Goal: Task Accomplishment & Management: Use online tool/utility

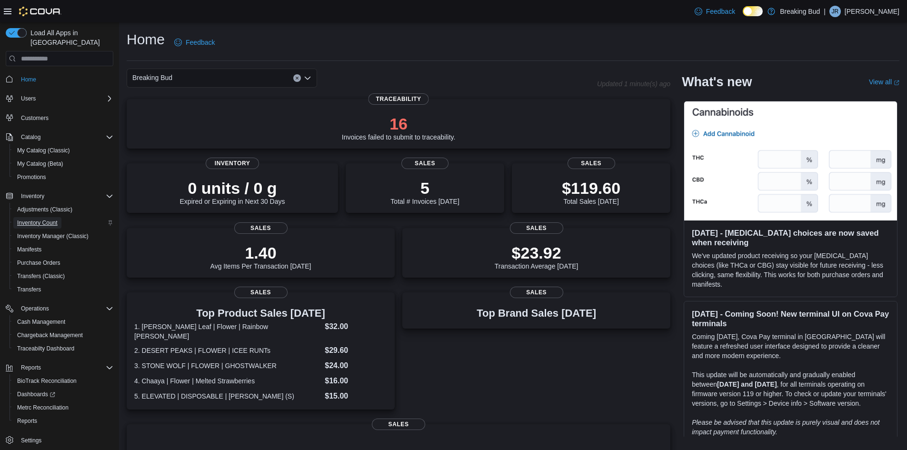
click at [51, 219] on span "Inventory Count" at bounding box center [37, 223] width 40 height 8
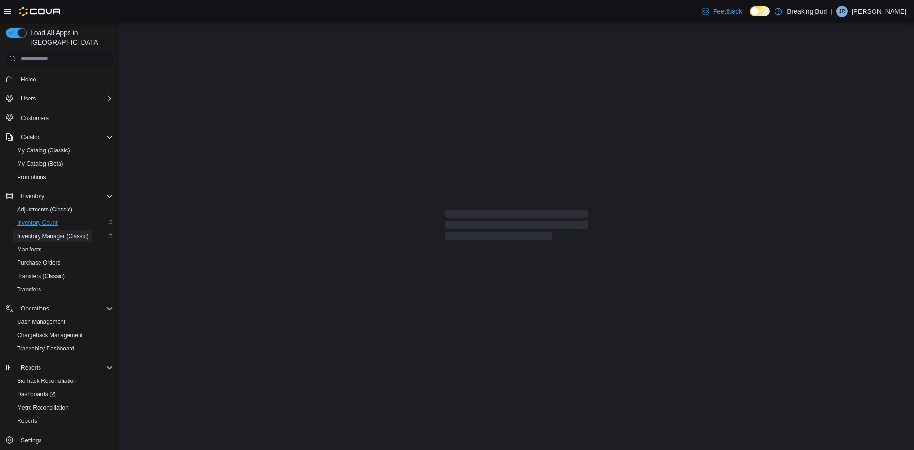
click at [52, 232] on span "Inventory Manager (Classic)" at bounding box center [52, 236] width 71 height 8
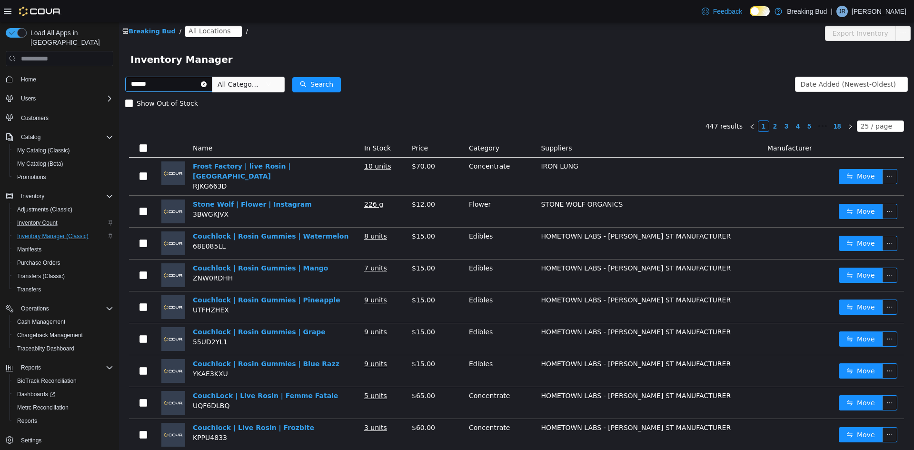
type input "******"
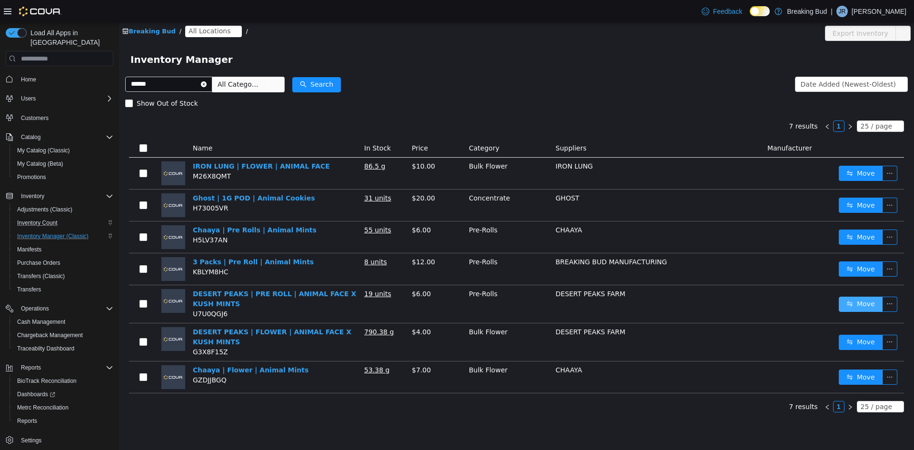
click at [856, 299] on button "Move" at bounding box center [861, 304] width 44 height 15
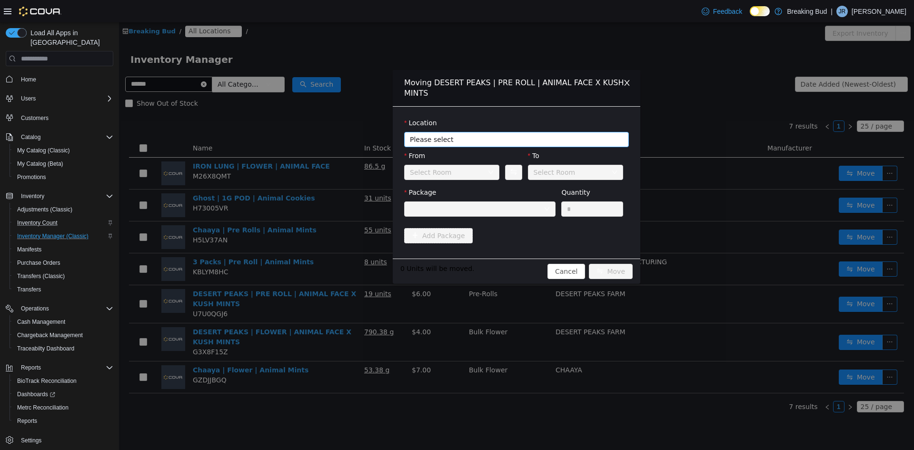
drag, startPoint x: 440, startPoint y: 139, endPoint x: 441, endPoint y: 143, distance: 4.8
click at [441, 142] on span "Please select" at bounding box center [511, 140] width 203 height 10
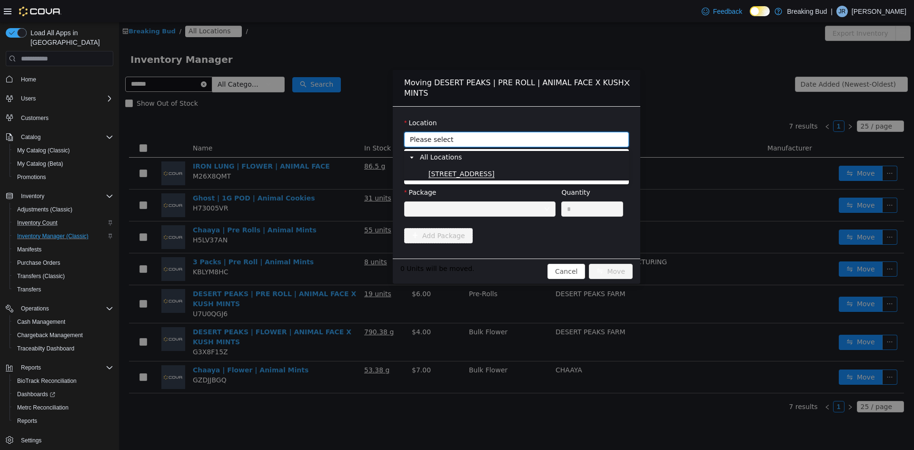
click at [451, 170] on span "[STREET_ADDRESS]" at bounding box center [462, 174] width 66 height 8
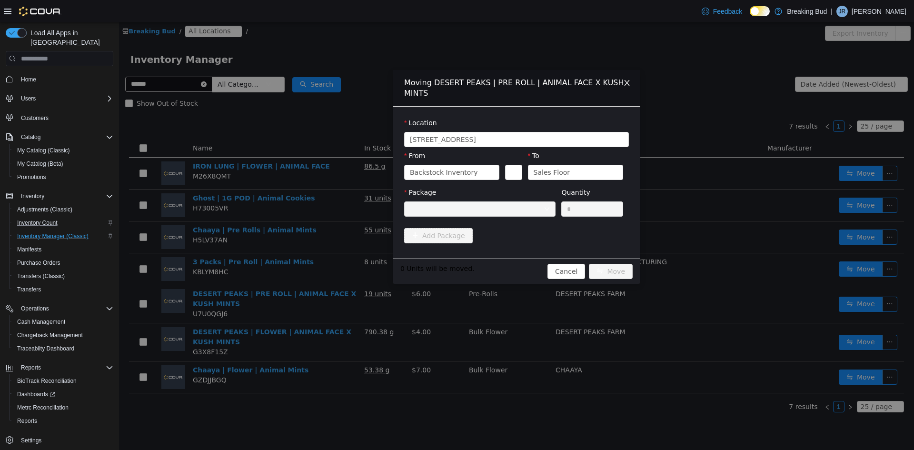
click at [448, 203] on div at bounding box center [477, 209] width 134 height 14
click at [446, 209] on div at bounding box center [477, 209] width 134 height 14
click at [447, 210] on div at bounding box center [477, 209] width 134 height 14
click at [441, 174] on div "Backstock Inventory" at bounding box center [444, 172] width 68 height 14
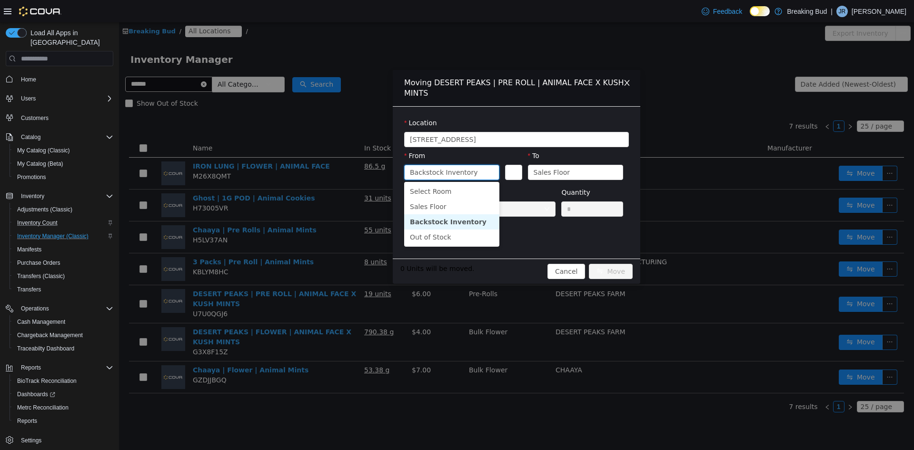
click at [446, 219] on li "Backstock Inventory" at bounding box center [451, 221] width 95 height 15
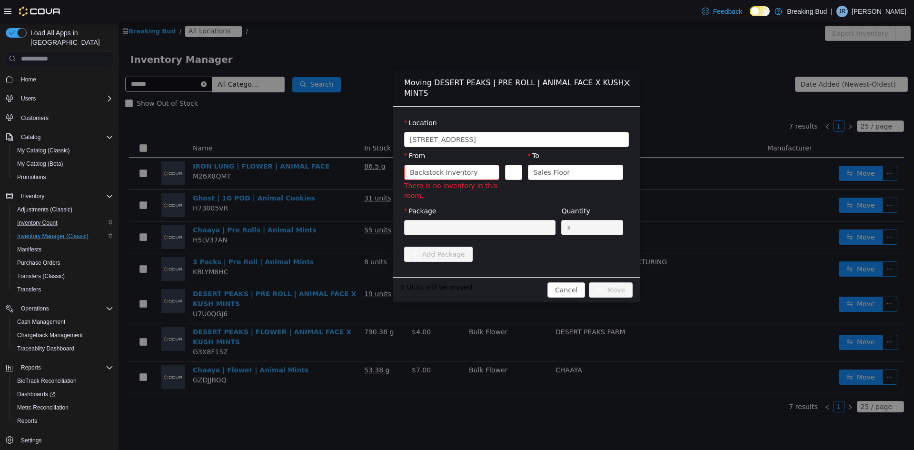
click at [451, 213] on div "Package" at bounding box center [479, 222] width 151 height 33
click at [447, 219] on div "Package" at bounding box center [479, 222] width 151 height 33
click at [628, 80] on icon "icon: close" at bounding box center [627, 83] width 8 height 8
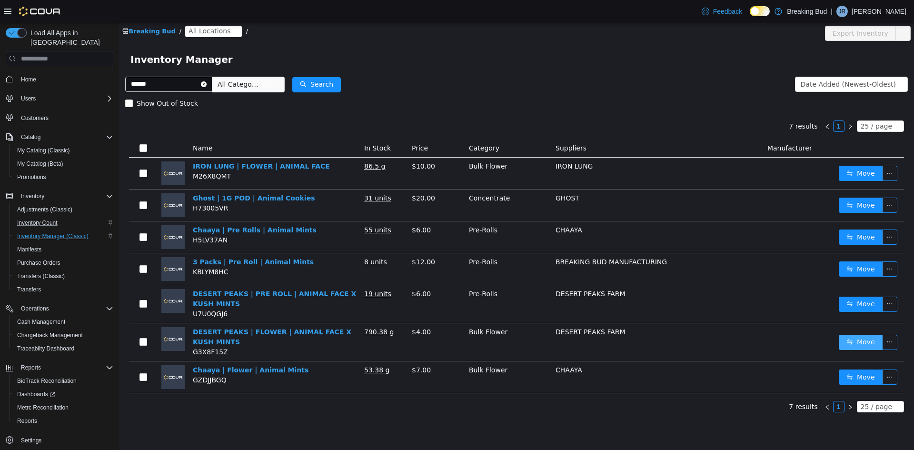
click at [855, 343] on button "Move" at bounding box center [861, 342] width 44 height 15
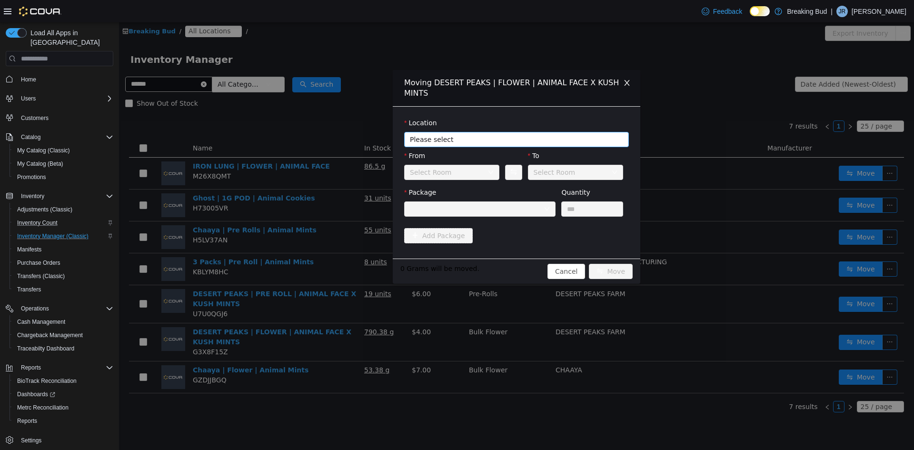
click at [439, 135] on span "Please select" at bounding box center [511, 140] width 203 height 10
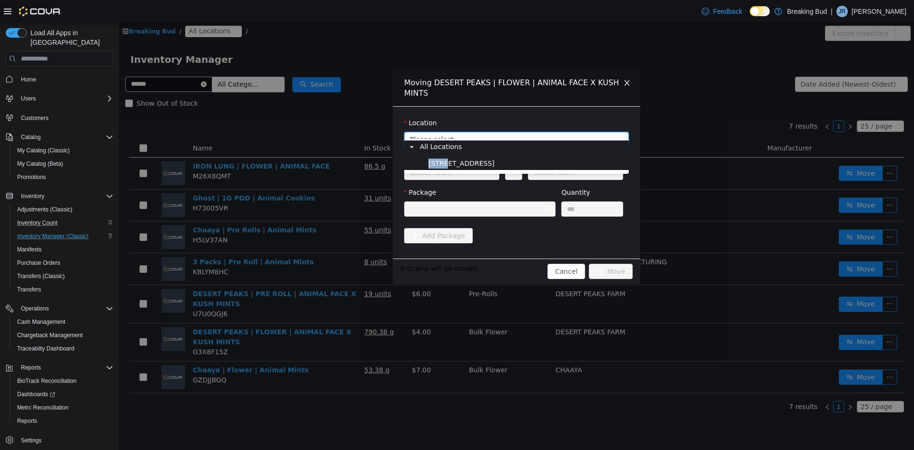
click at [446, 158] on li "All Locations [STREET_ADDRESS]" at bounding box center [516, 155] width 221 height 30
click at [447, 162] on span "[STREET_ADDRESS]" at bounding box center [462, 163] width 66 height 8
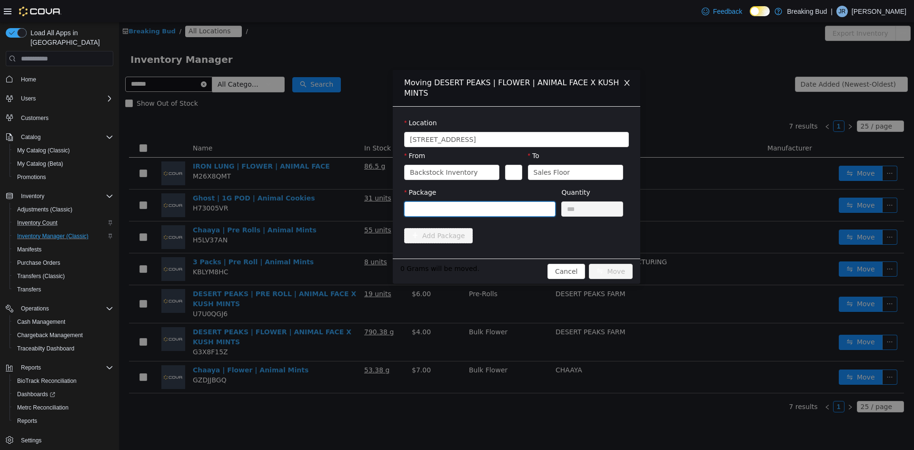
click at [448, 202] on div at bounding box center [477, 209] width 134 height 14
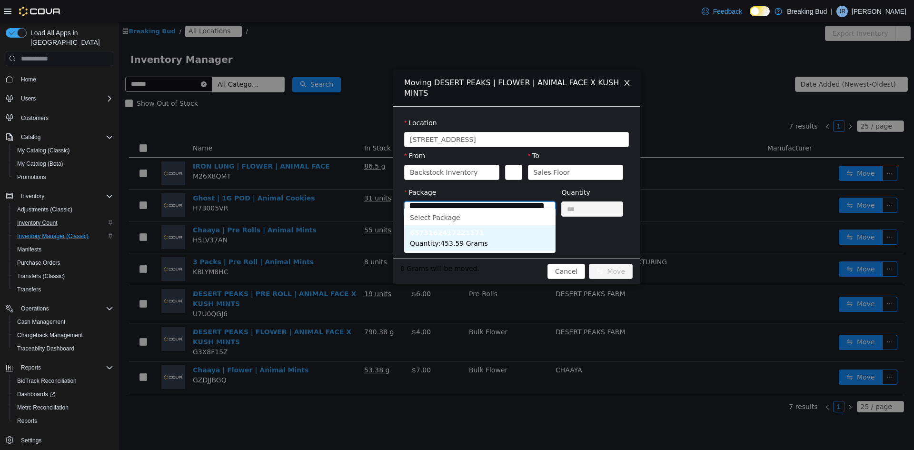
click at [438, 242] on span "Quantity : 453.59 Grams" at bounding box center [449, 243] width 78 height 8
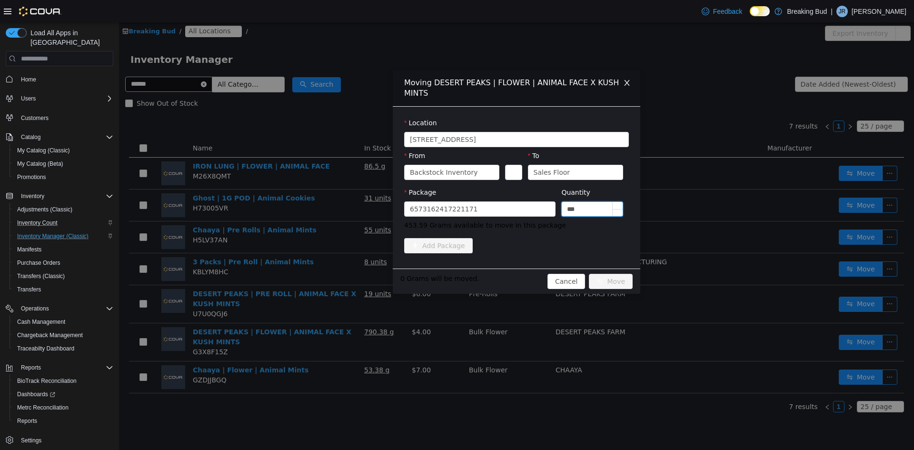
click at [571, 202] on input "***" at bounding box center [592, 209] width 61 height 14
click at [520, 202] on div "6573162417221171" at bounding box center [477, 209] width 134 height 14
drag, startPoint x: 608, startPoint y: 193, endPoint x: 605, endPoint y: 198, distance: 5.7
click at [607, 202] on input "*****" at bounding box center [592, 209] width 61 height 14
type input "******"
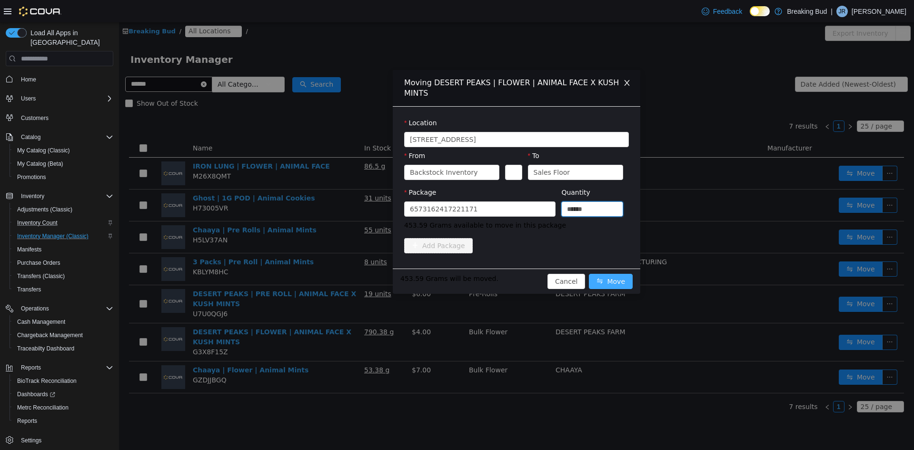
click at [615, 274] on button "Move" at bounding box center [611, 281] width 44 height 15
